Goal: Information Seeking & Learning: Learn about a topic

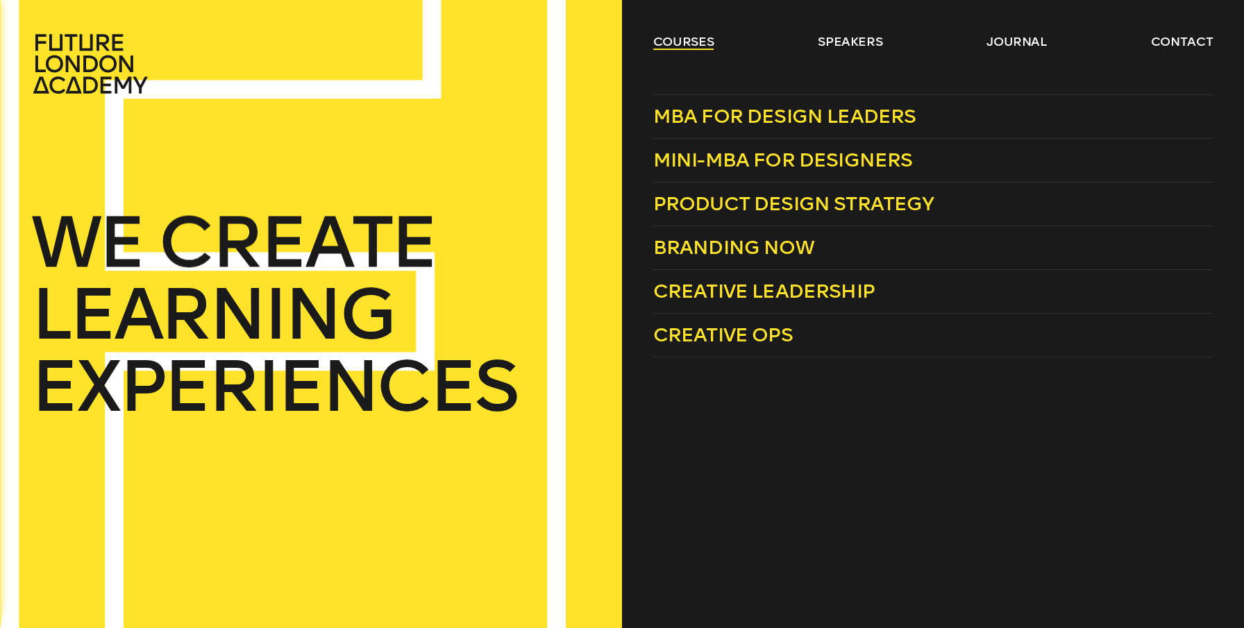
click at [656, 36] on link "courses" at bounding box center [683, 41] width 61 height 17
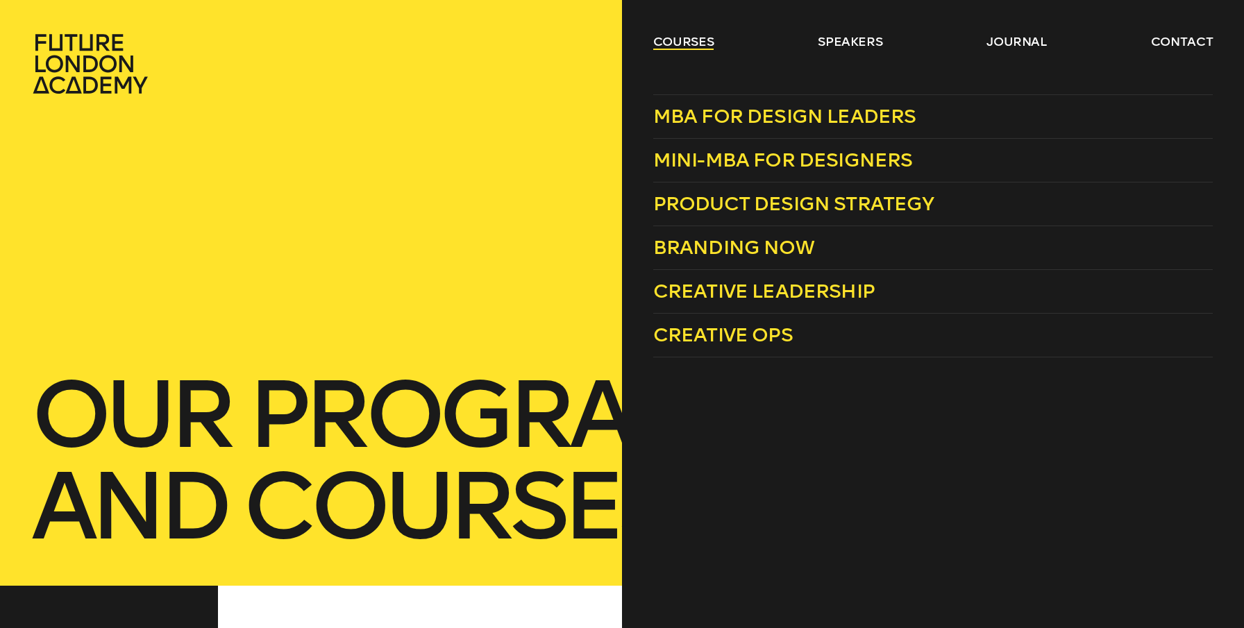
click at [677, 40] on link "courses" at bounding box center [683, 41] width 61 height 17
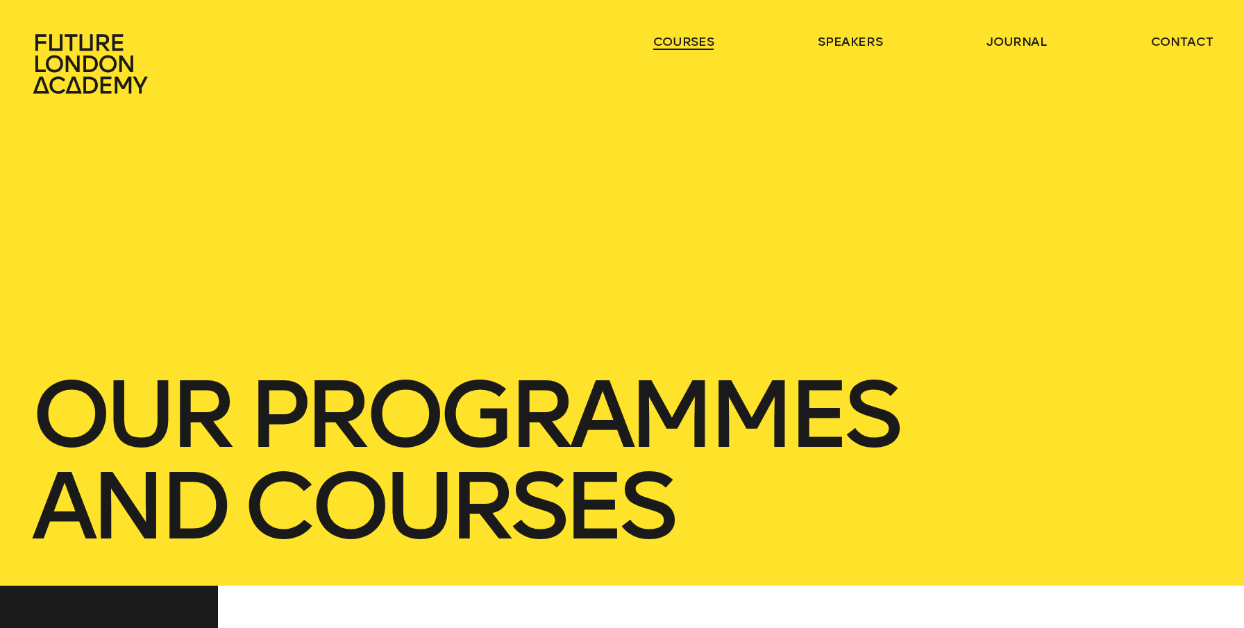
click at [676, 40] on link "courses" at bounding box center [683, 41] width 61 height 17
click at [673, 53] on ul "courses speakers journal contact" at bounding box center [932, 63] width 559 height 61
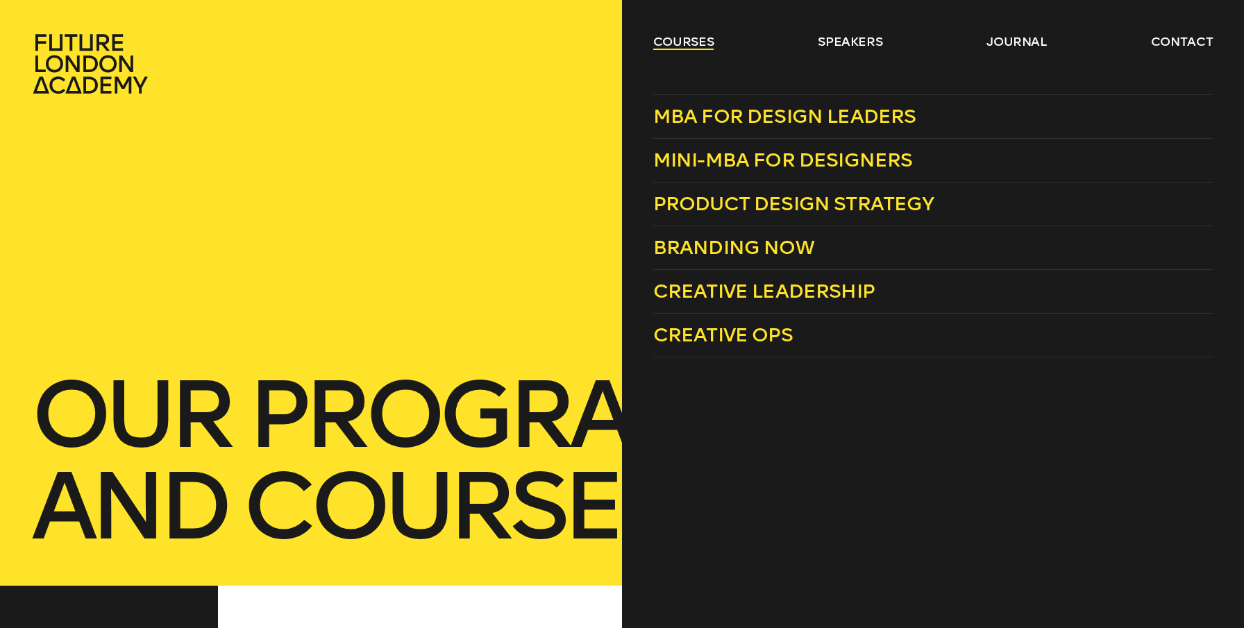
click at [682, 44] on link "courses" at bounding box center [683, 41] width 61 height 17
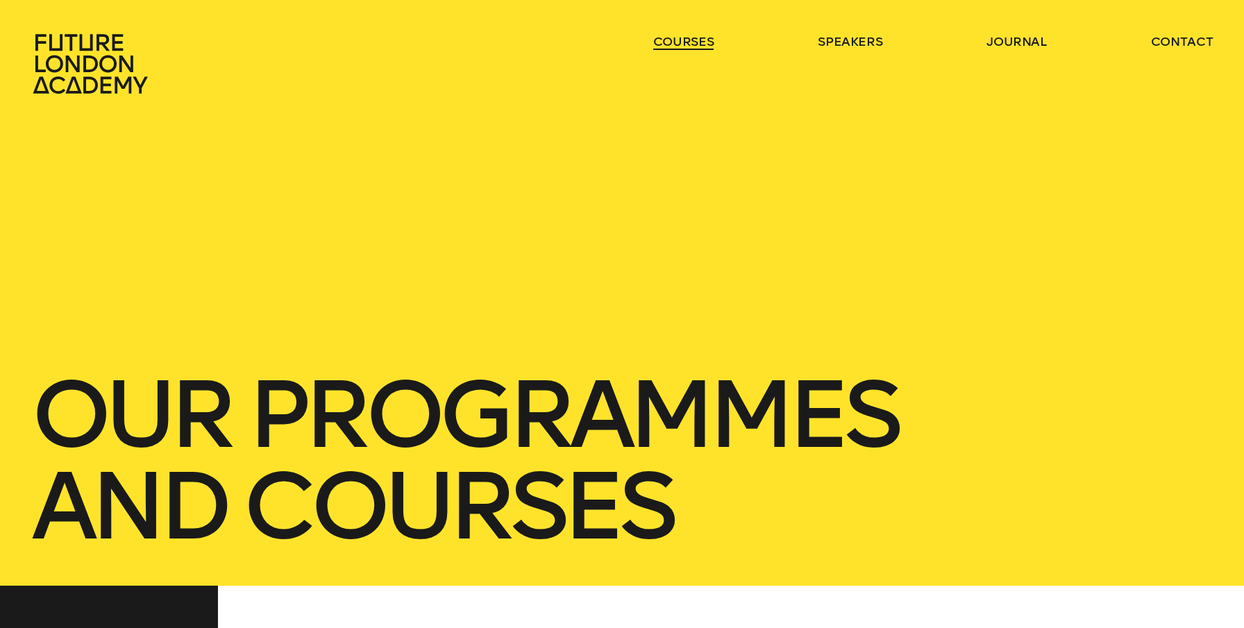
click at [682, 44] on link "courses" at bounding box center [683, 41] width 61 height 17
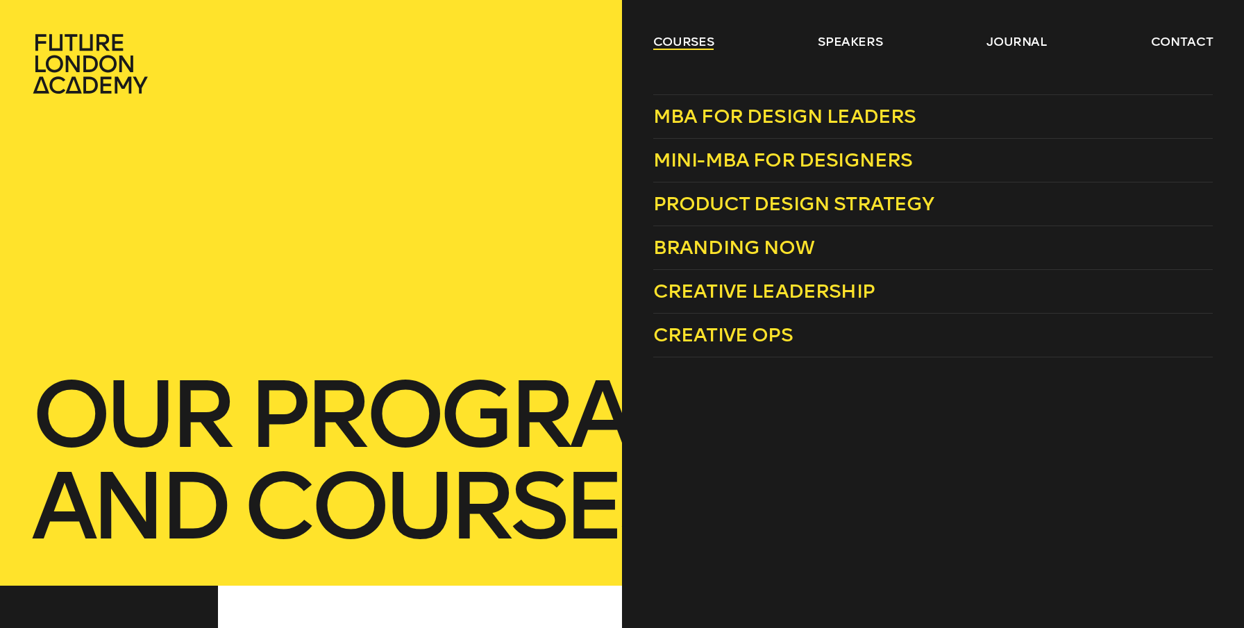
click at [692, 45] on link "courses" at bounding box center [683, 41] width 61 height 17
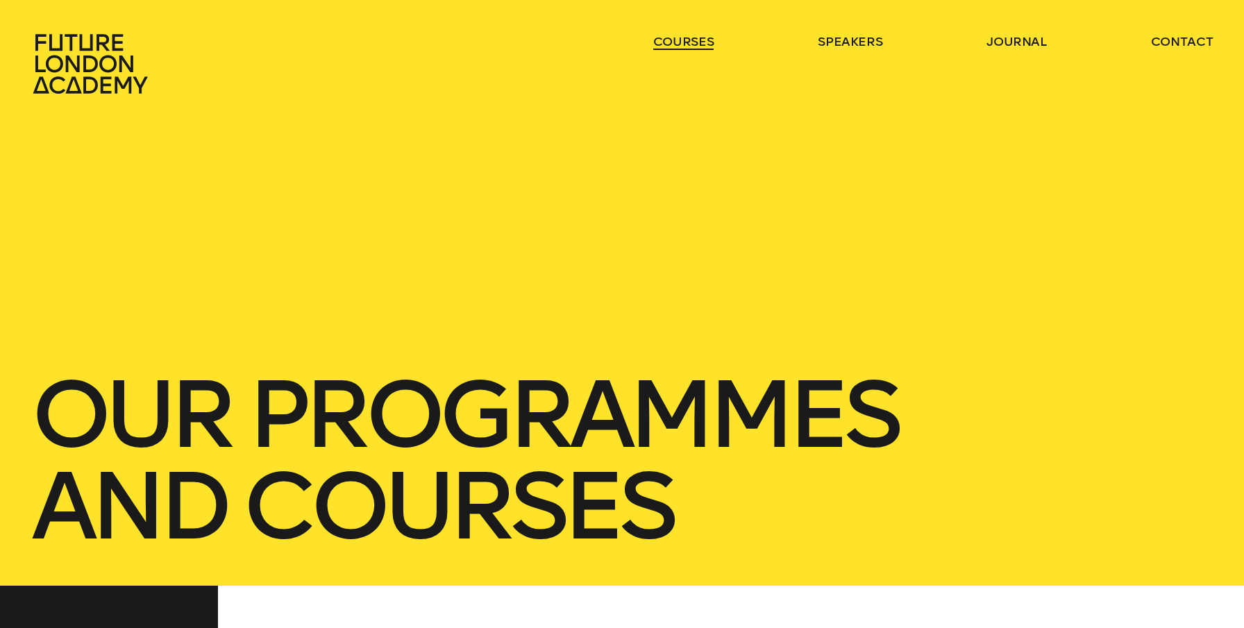
click at [692, 45] on link "courses" at bounding box center [683, 41] width 61 height 17
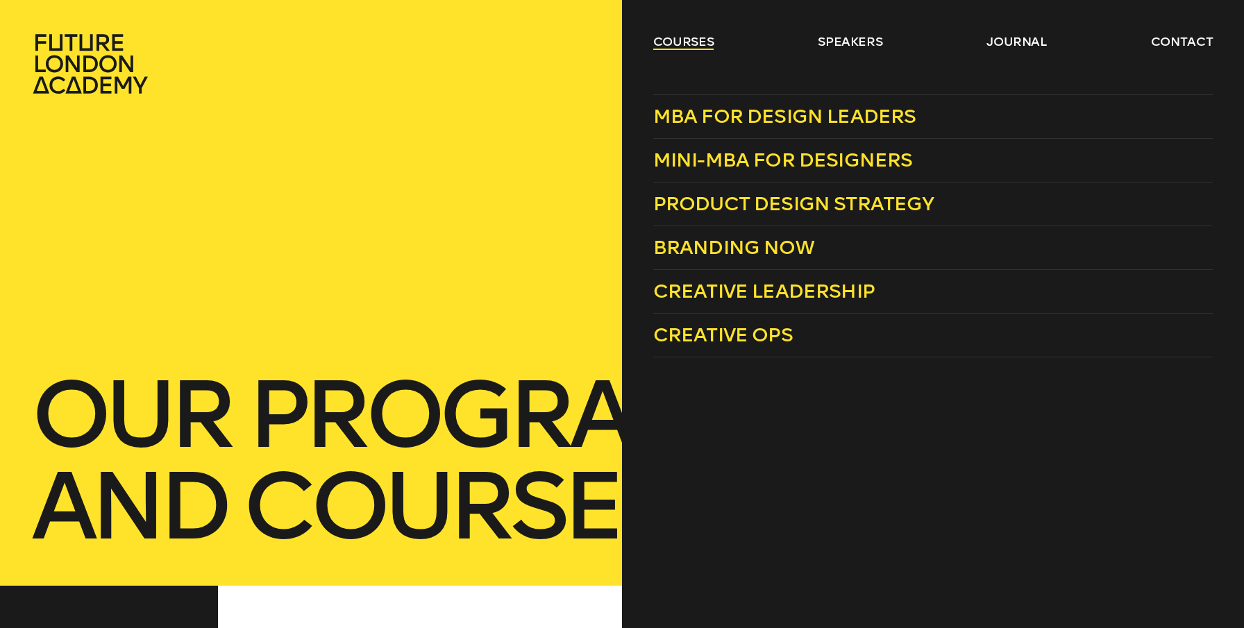
click at [696, 40] on link "courses" at bounding box center [683, 41] width 61 height 17
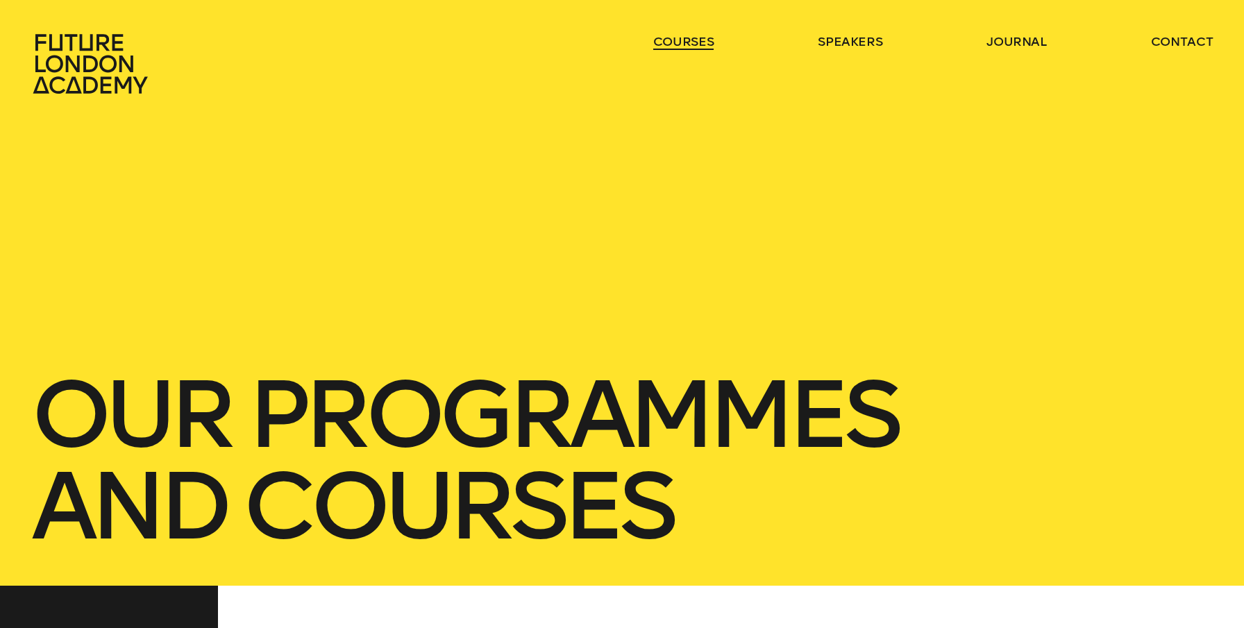
click at [696, 40] on link "courses" at bounding box center [683, 41] width 61 height 17
click at [662, 71] on ul "courses speakers journal contact" at bounding box center [932, 63] width 559 height 61
click at [679, 26] on header "courses speakers journal contact" at bounding box center [622, 47] width 1244 height 94
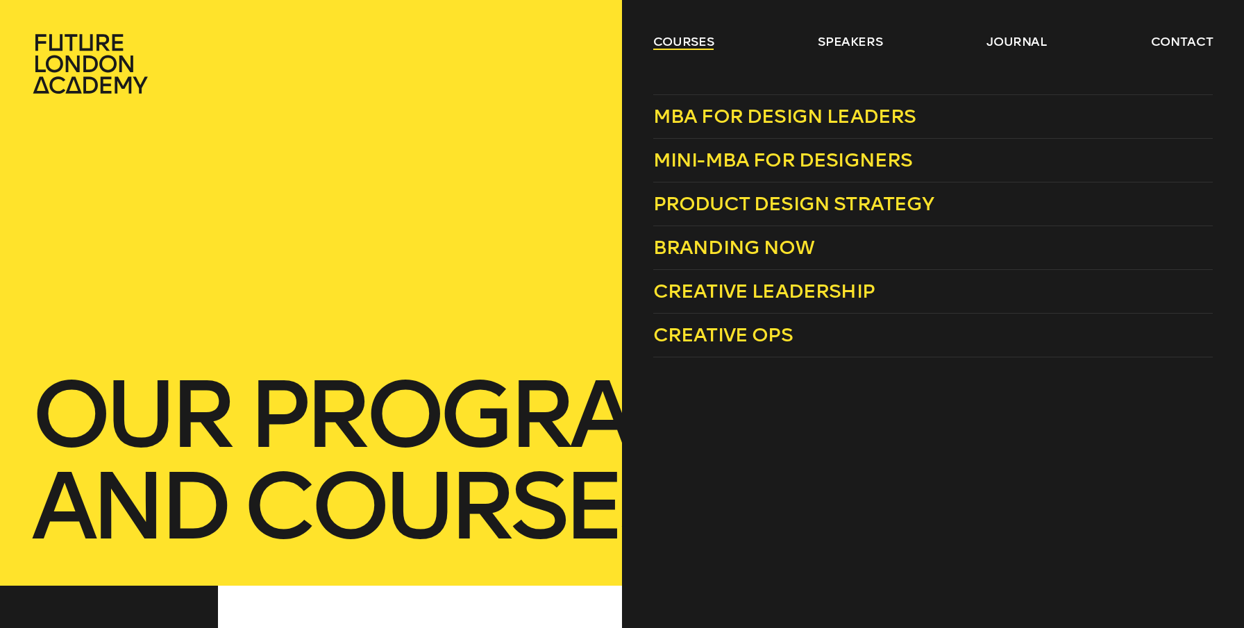
click at [675, 41] on link "courses" at bounding box center [683, 41] width 61 height 17
click at [691, 33] on link "courses" at bounding box center [683, 41] width 61 height 17
click at [722, 168] on span "Mini-MBA for Designers" at bounding box center [783, 160] width 260 height 23
